Goal: Transaction & Acquisition: Purchase product/service

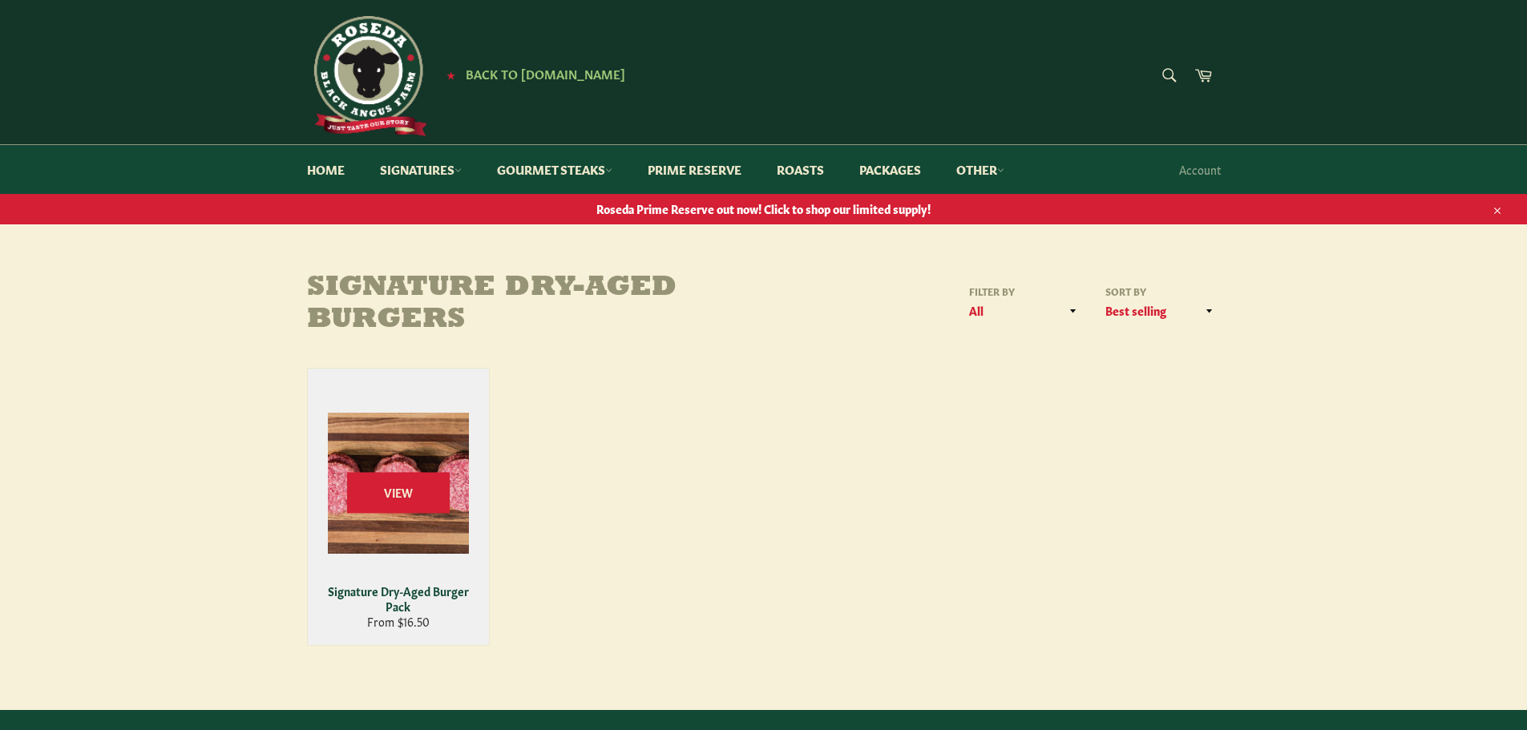
click at [417, 424] on div "View" at bounding box center [398, 507] width 181 height 276
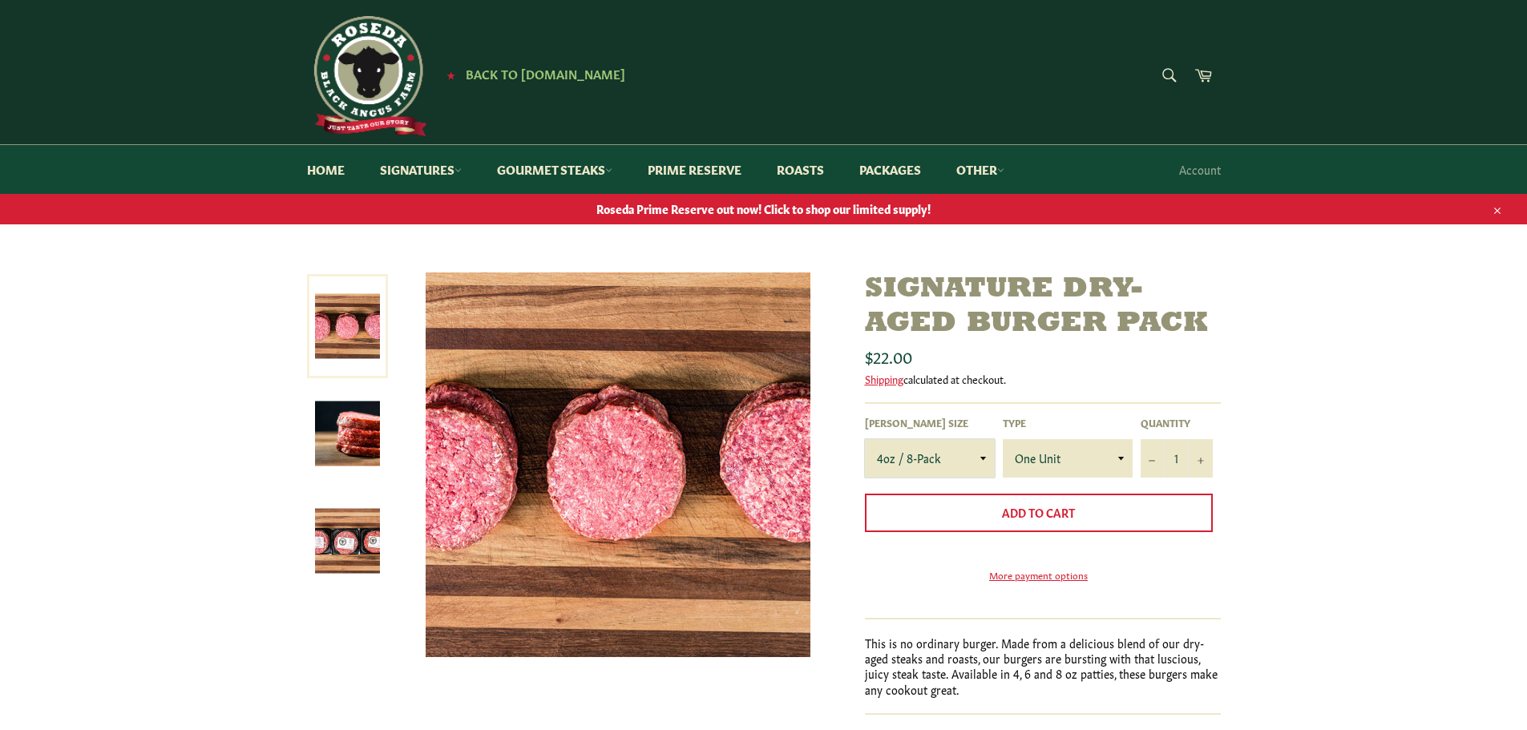
click at [937, 453] on select "4oz / 8-Pack 6oz / 4-Pack 8oz / 4-Pack" at bounding box center [930, 458] width 130 height 38
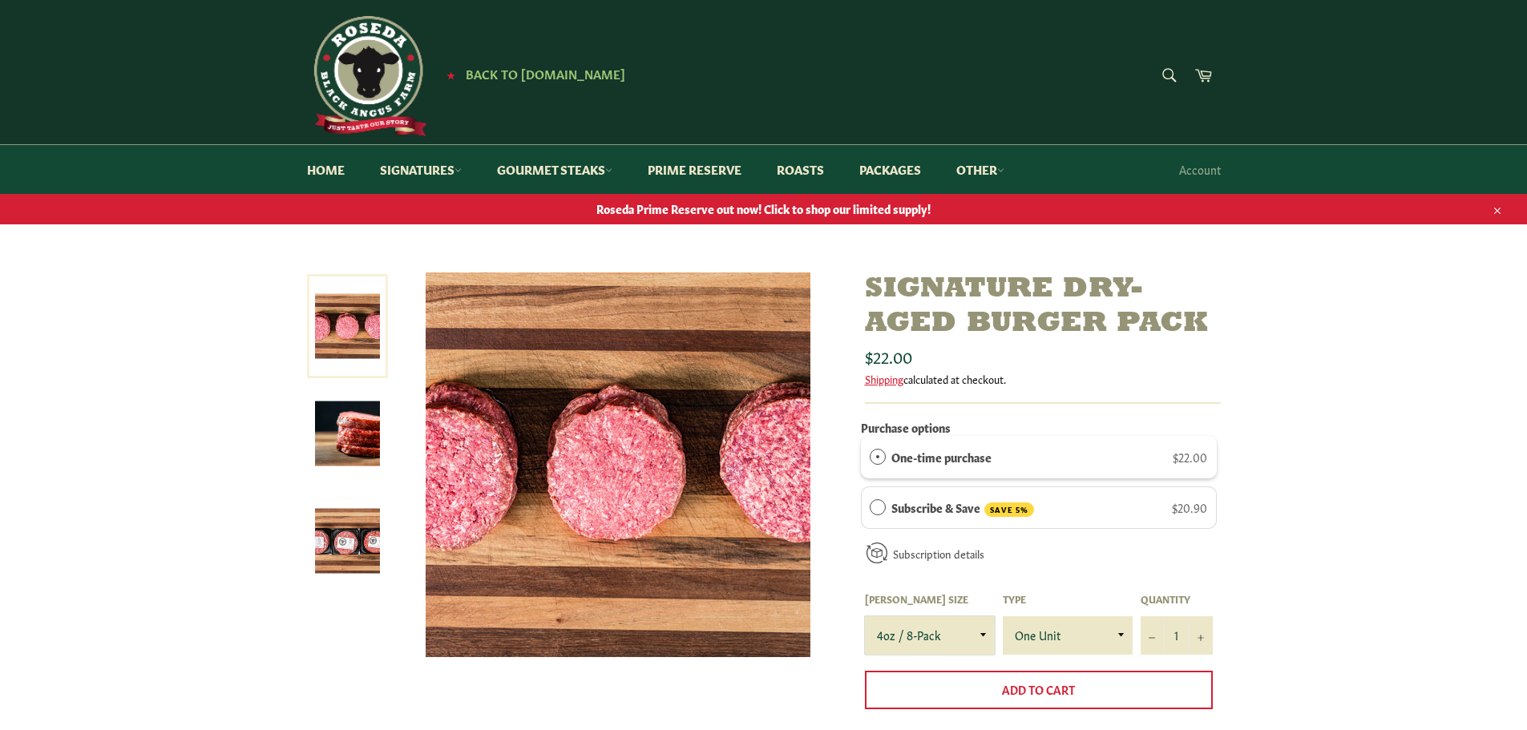
click at [865, 616] on select "4oz / 8-Pack 6oz / 4-Pack 8oz / 4-Pack" at bounding box center [930, 635] width 130 height 38
click at [990, 163] on link "Other" at bounding box center [980, 169] width 80 height 49
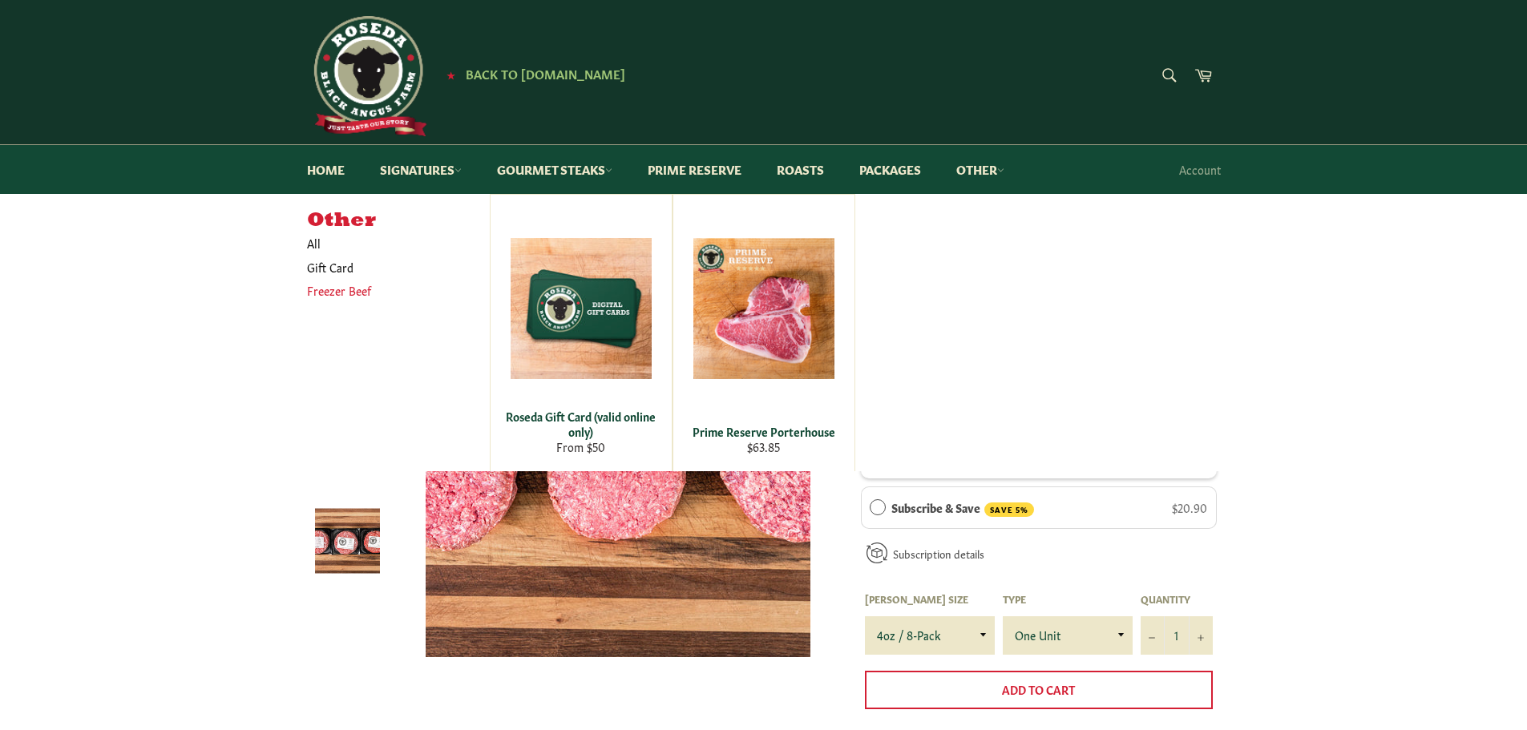
click at [339, 300] on link "Freezer Beef" at bounding box center [386, 290] width 175 height 23
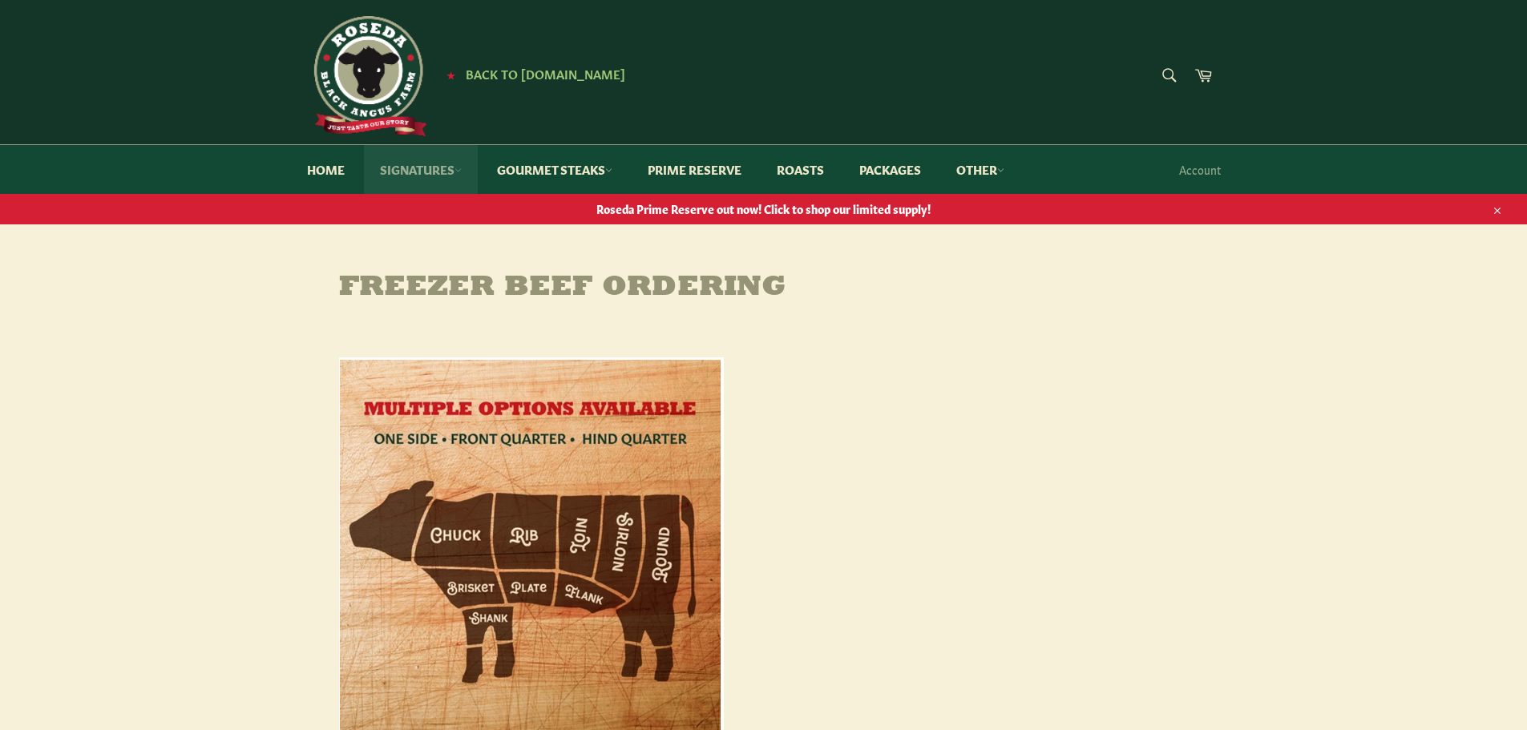
click at [425, 164] on link "Signatures" at bounding box center [421, 169] width 114 height 49
